Goal: Task Accomplishment & Management: Use online tool/utility

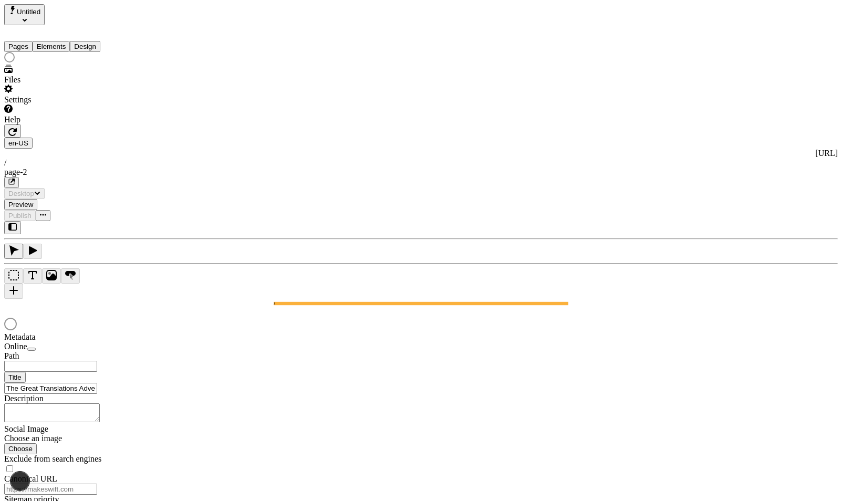
type input "/page-2"
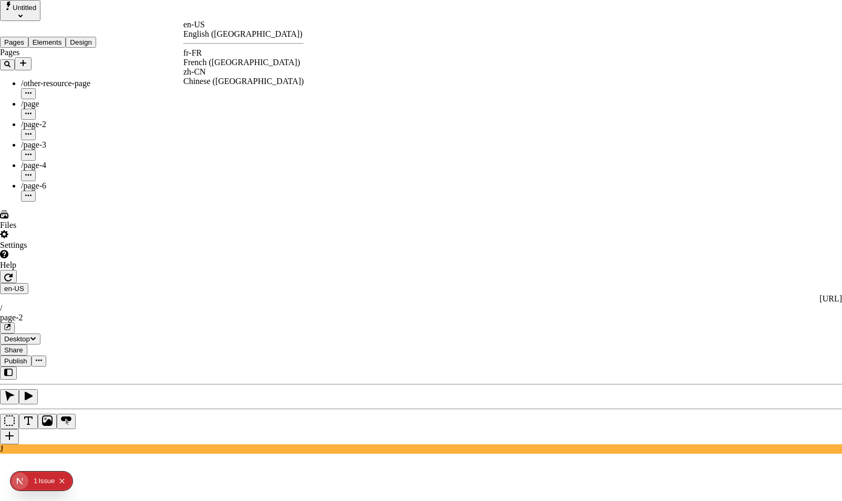
click at [220, 58] on div "fr-FR French ([GEOGRAPHIC_DATA])" at bounding box center [243, 57] width 120 height 19
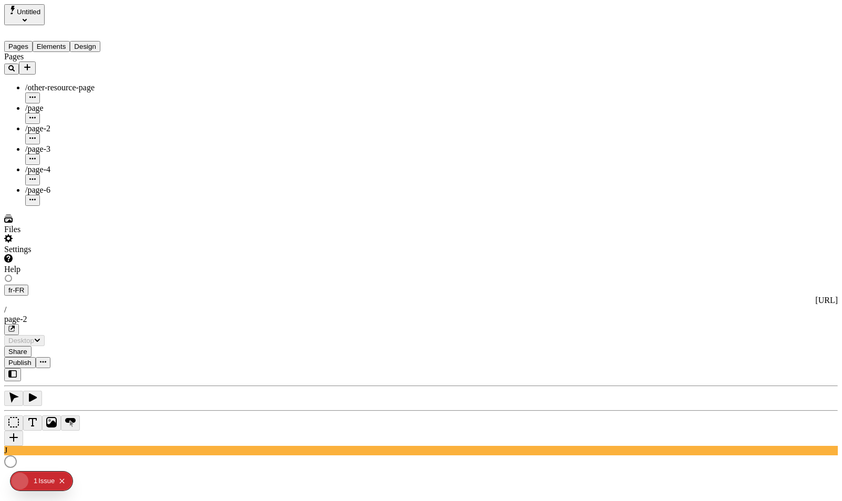
type input "L'Aventure des Grandes Traductions - Locale de Base"
type textarea "Ceci est ma description localisée en français. Si elle était vide, elle n'appar…"
type input "/exploration-des-traductions"
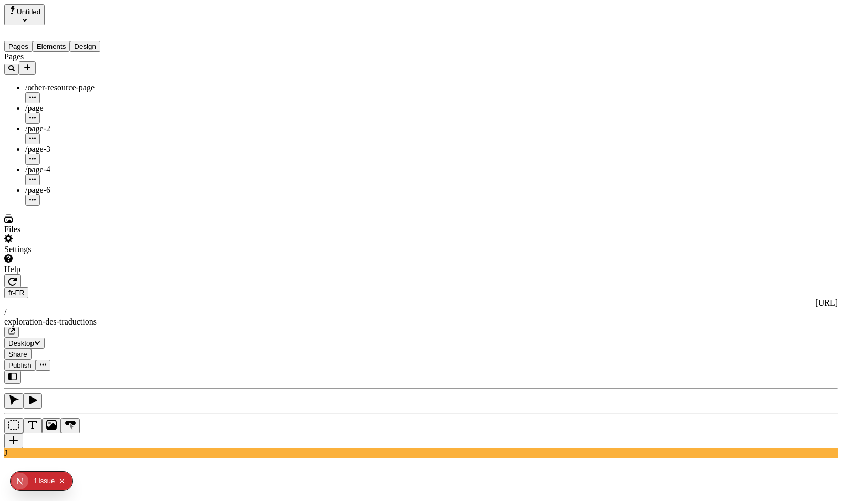
click at [32, 361] on span "Publish" at bounding box center [19, 365] width 23 height 8
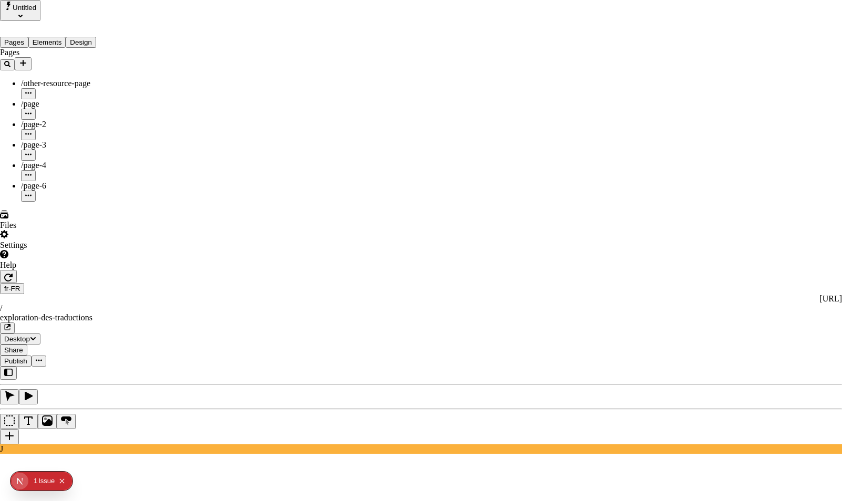
type input "The Great Translations Adventure Base Locale"
type textarea "This is my French localized description. If it were empty, it would not appear …"
type input "/exploration-of-translations"
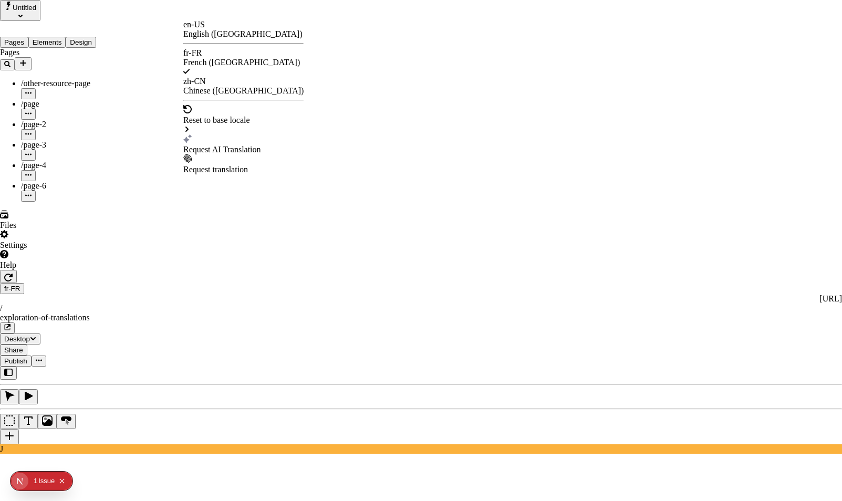
click at [233, 145] on div "Request AI Translation" at bounding box center [243, 149] width 120 height 9
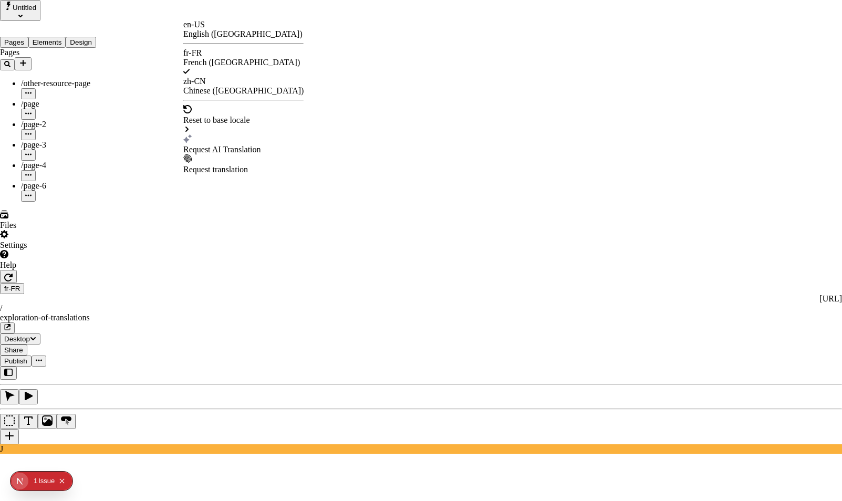
click at [205, 134] on div "Request AI Translation" at bounding box center [243, 144] width 120 height 20
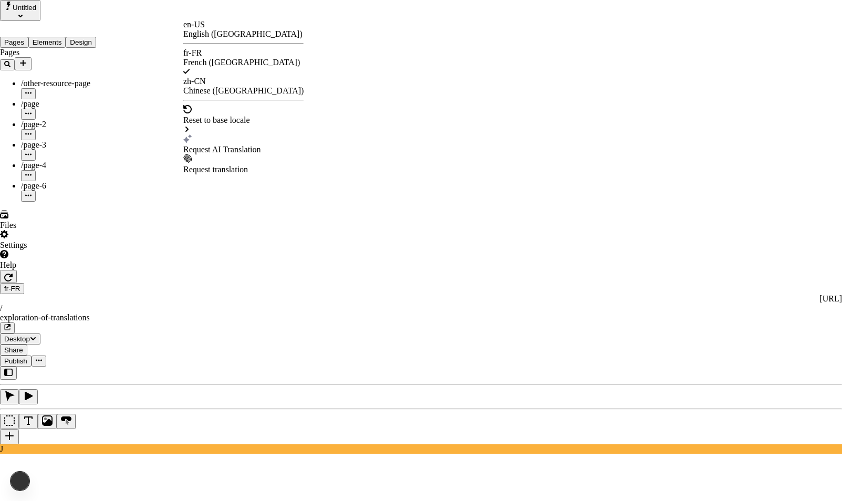
click at [219, 134] on div "Request AI Translation" at bounding box center [243, 144] width 120 height 20
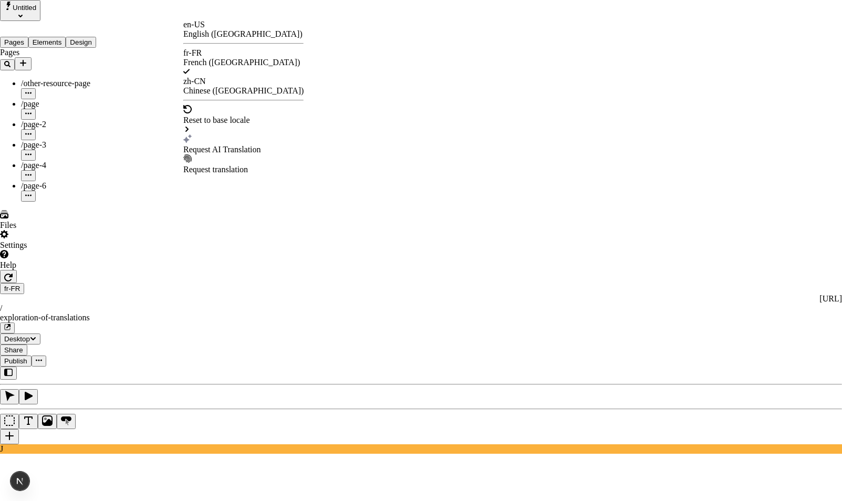
click at [227, 145] on div "Request AI Translation" at bounding box center [243, 149] width 120 height 9
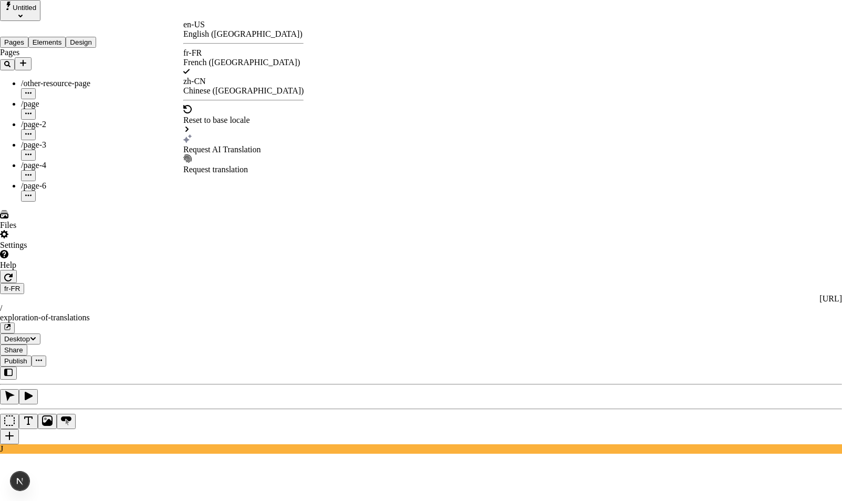
click at [238, 86] on div "Chinese ([GEOGRAPHIC_DATA])" at bounding box center [243, 90] width 120 height 9
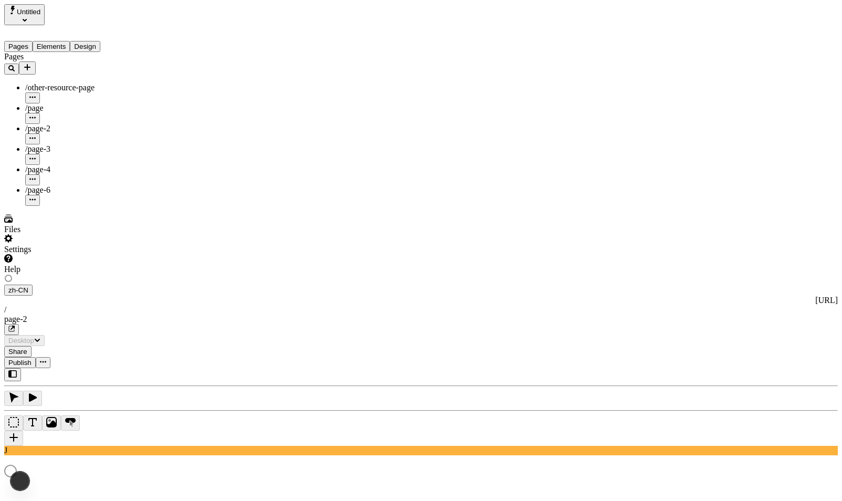
type input "The Adventure of a Lifetime"
type textarea "This is my Chinese localized page description. If it were empty, it would not a…"
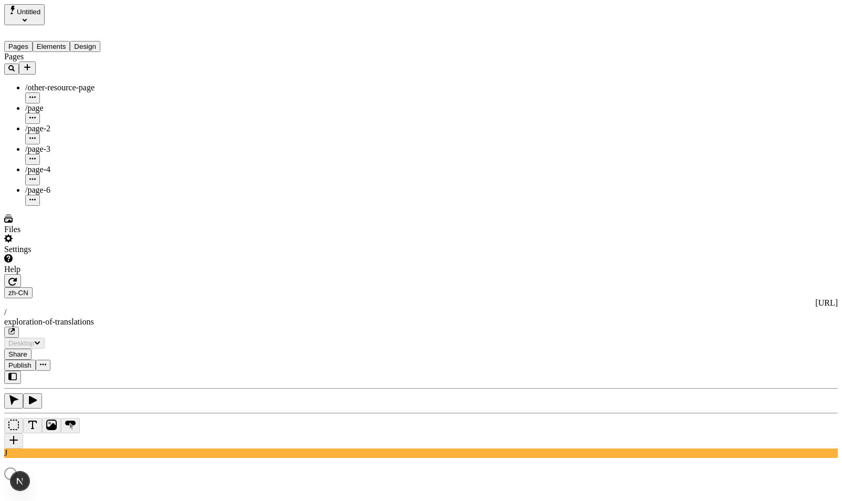
type input "/exploration-of-translations"
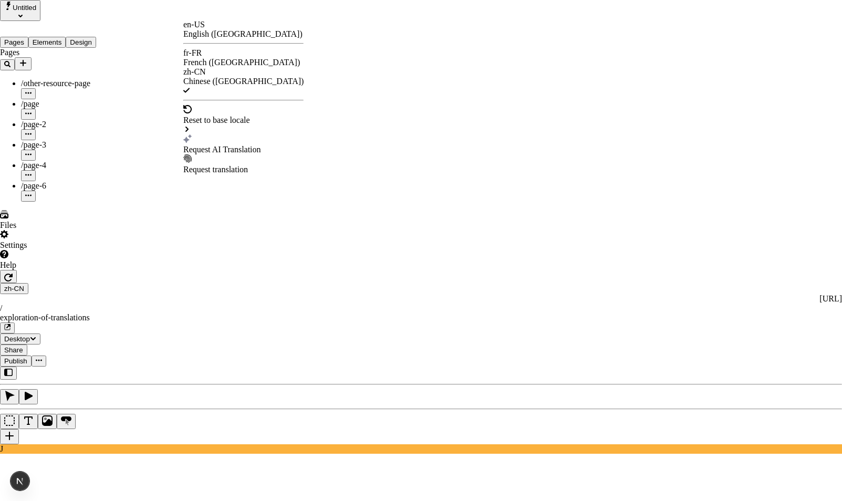
click at [227, 134] on div "Request AI Translation" at bounding box center [243, 144] width 120 height 20
